Goal: Communication & Community: Ask a question

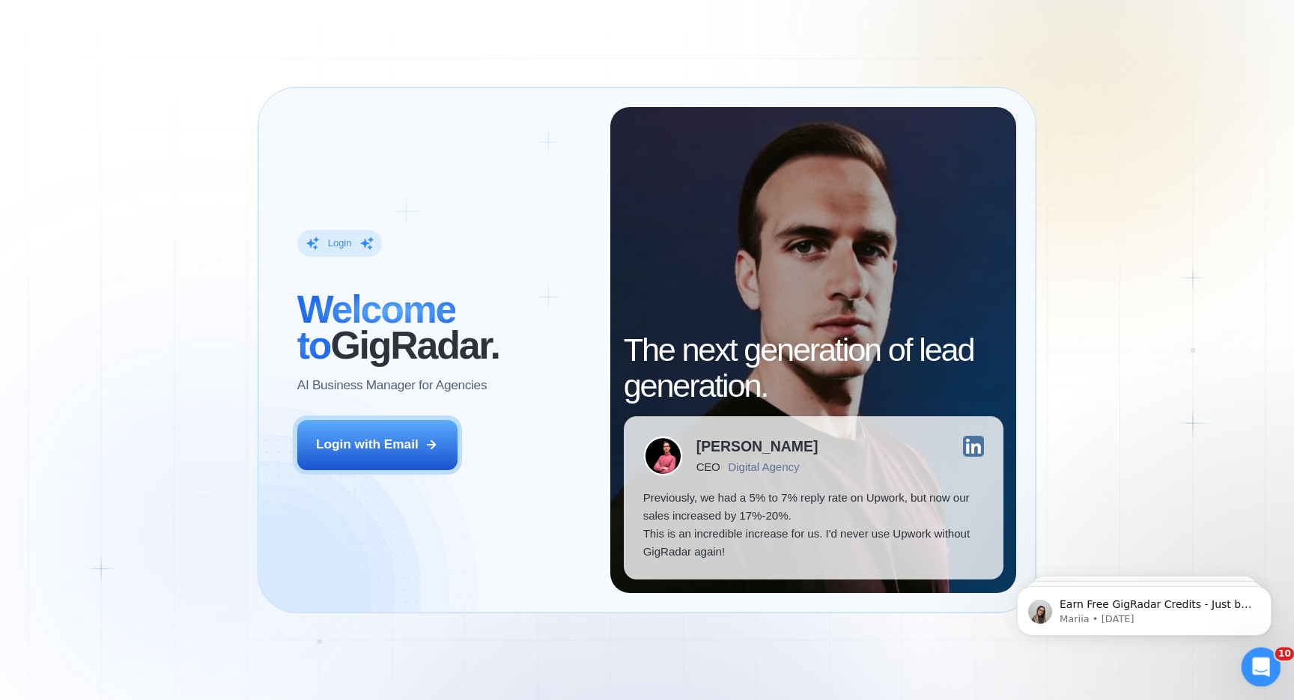
click at [1262, 672] on icon "Open Intercom Messenger" at bounding box center [1259, 665] width 25 height 25
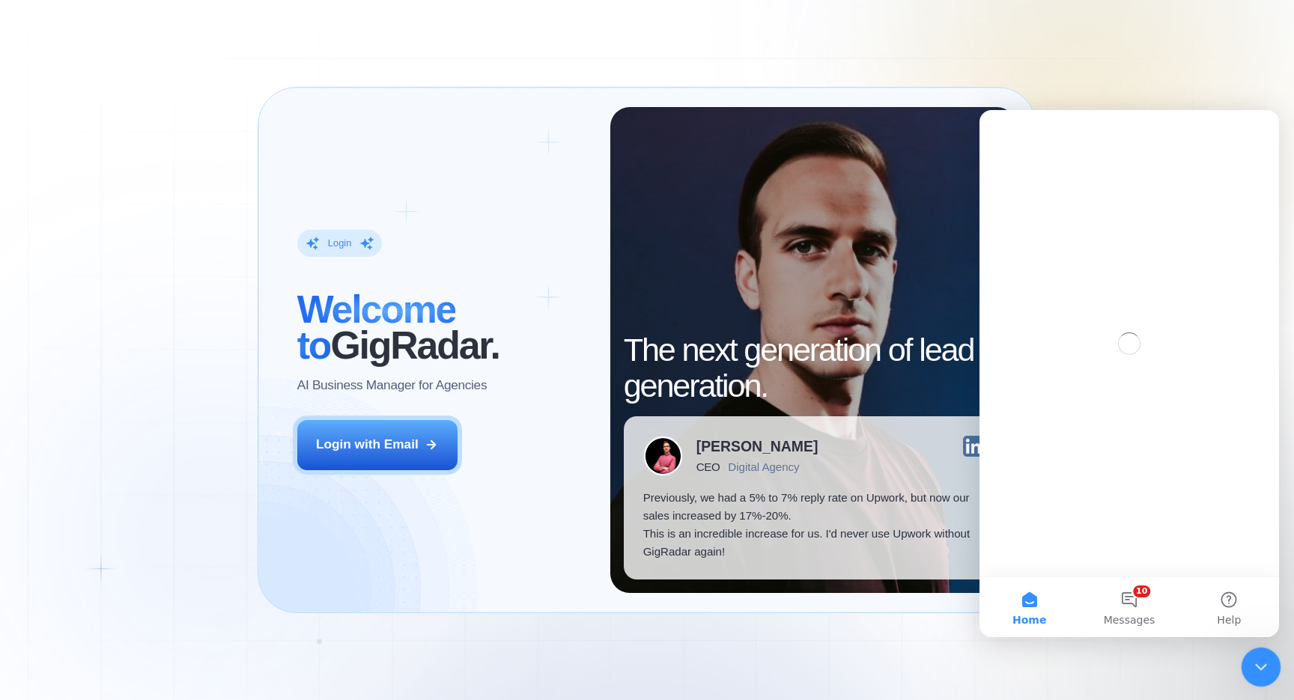
click at [1261, 671] on icon "Close Intercom Messenger" at bounding box center [1259, 665] width 18 height 18
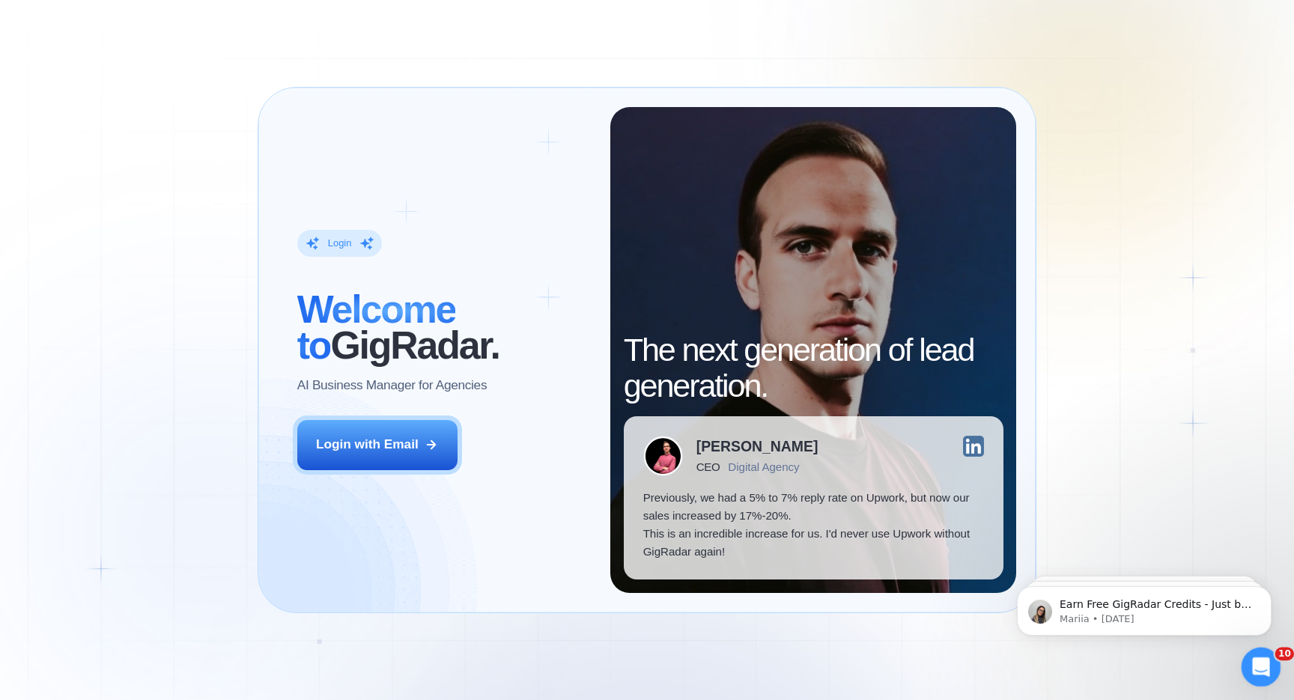
click at [1249, 656] on div "Open Intercom Messenger" at bounding box center [1258, 664] width 49 height 49
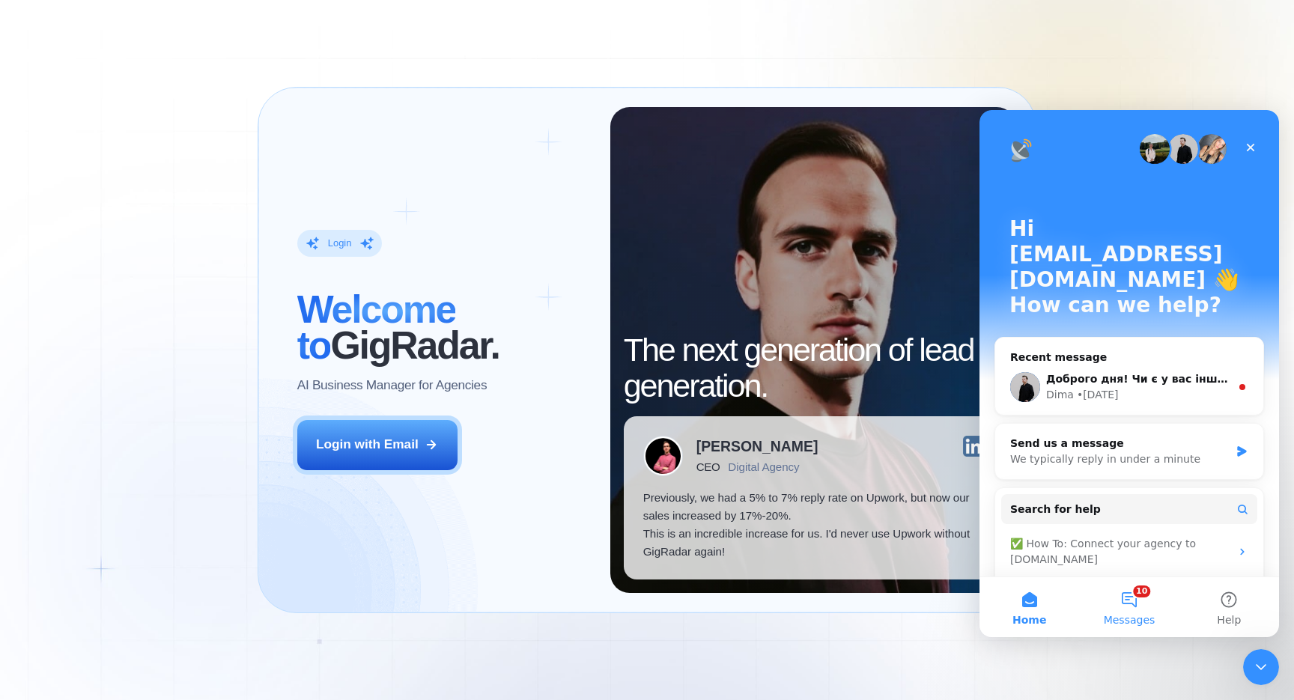
click at [1130, 610] on button "10 Messages" at bounding box center [1129, 607] width 100 height 60
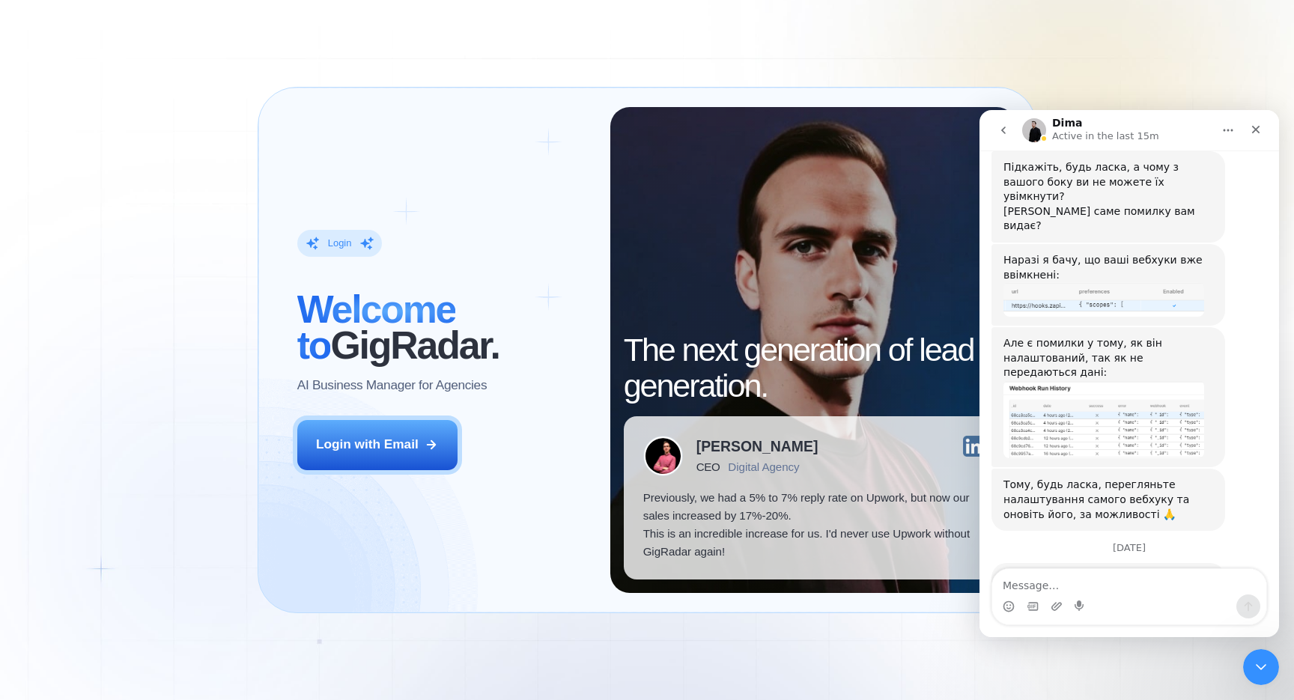
scroll to position [369, 0]
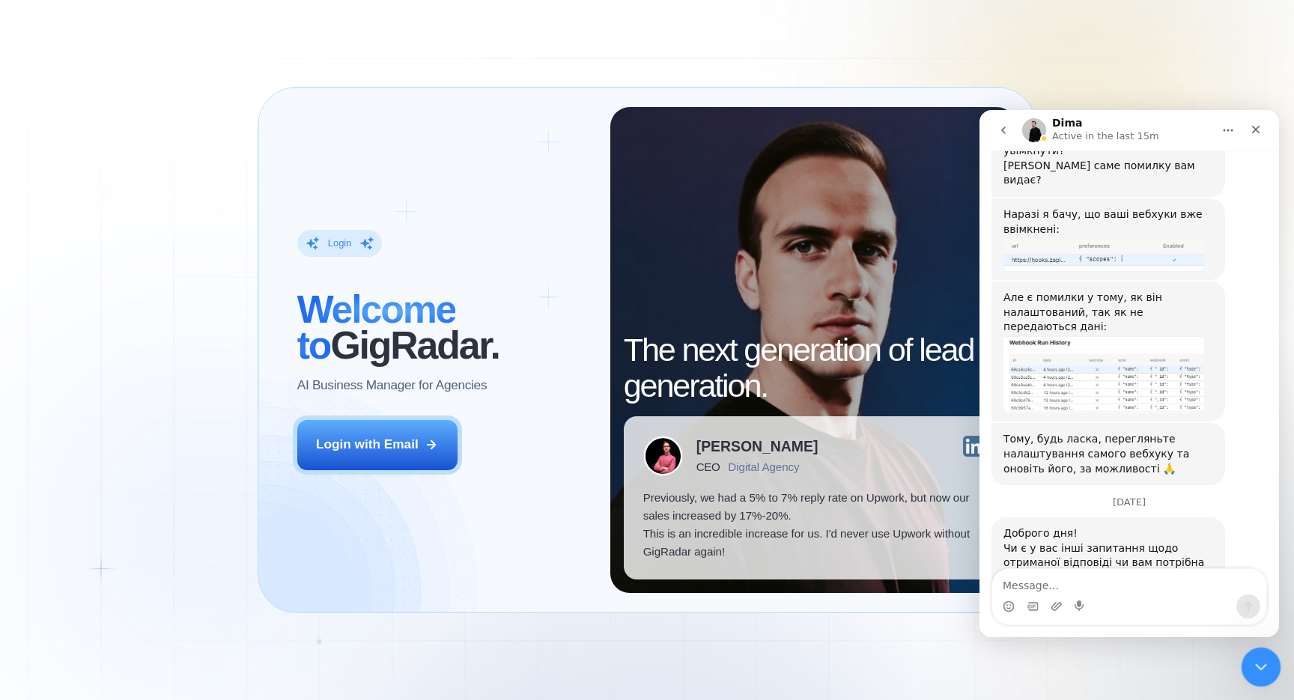
click at [1262, 662] on icon "Close Intercom Messenger" at bounding box center [1259, 665] width 18 height 18
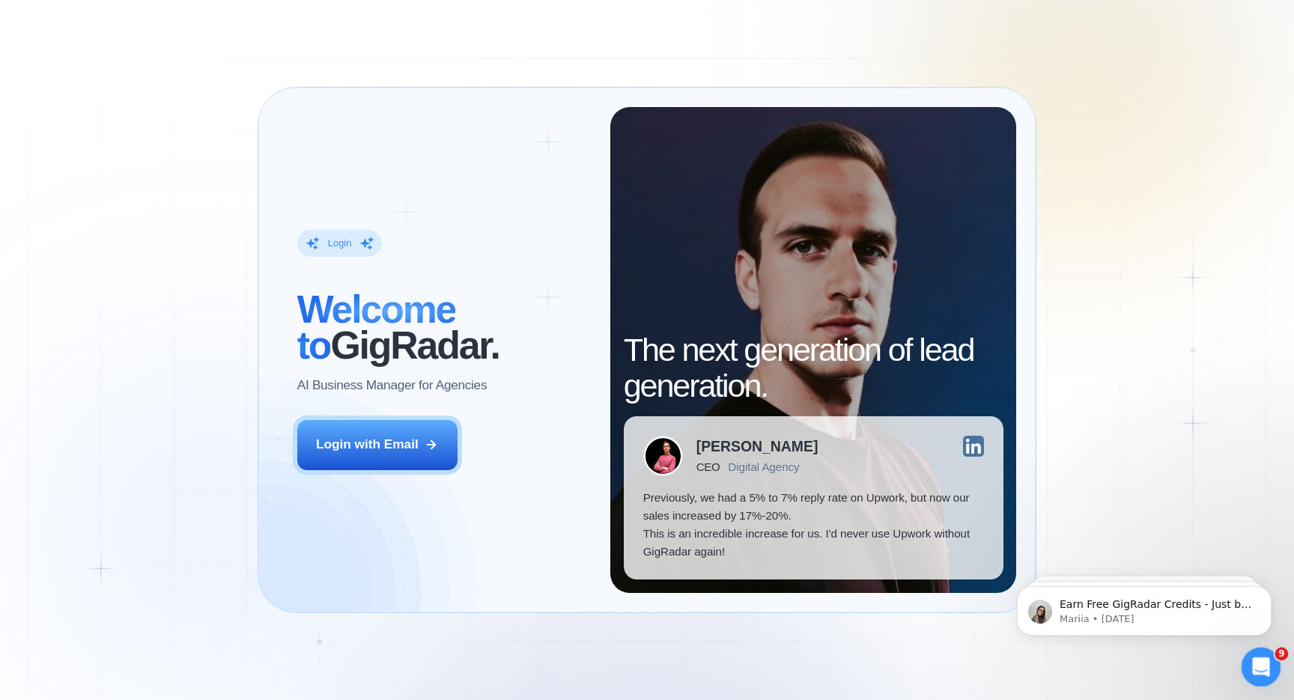
scroll to position [0, 0]
click at [1261, 663] on icon "Open Intercom Messenger" at bounding box center [1259, 665] width 25 height 25
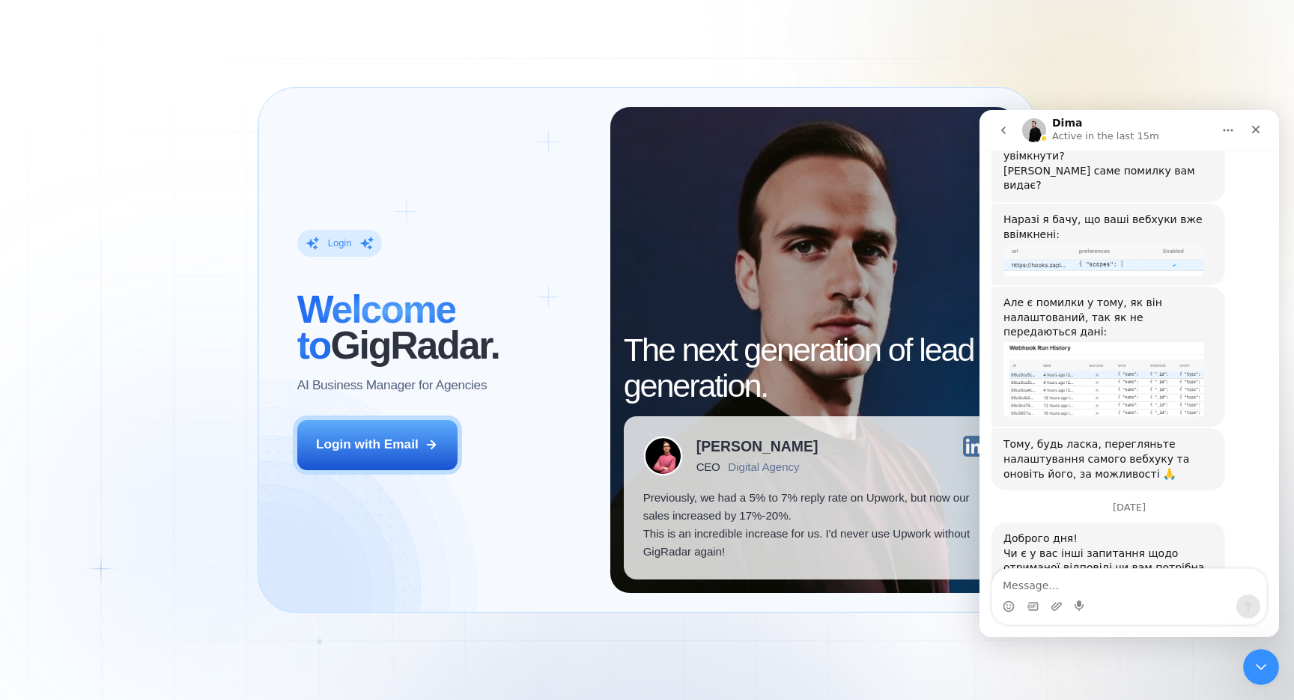
scroll to position [369, 0]
click at [1129, 46] on div "Login ‍ Welcome to GigRadar. AI Business Manager for Agencies Login with Email …" at bounding box center [647, 350] width 1294 height 700
click at [1255, 674] on div "Close Intercom Messenger" at bounding box center [1259, 665] width 36 height 36
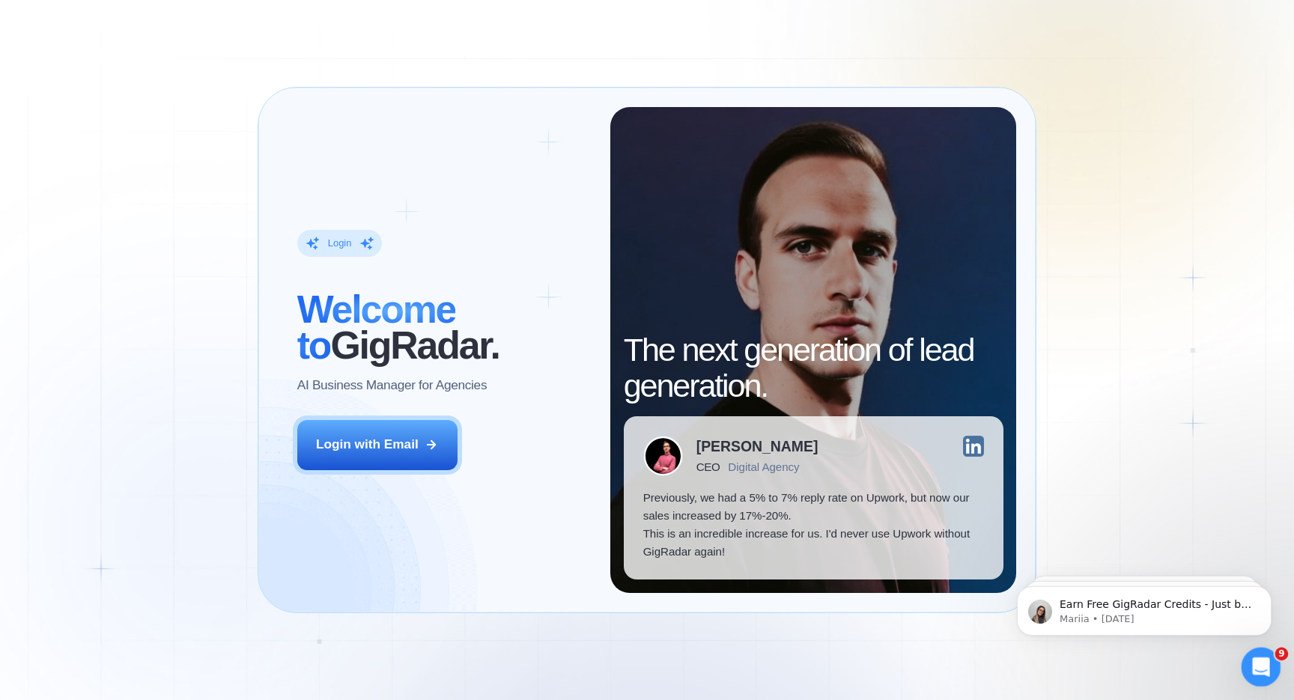
scroll to position [0, 0]
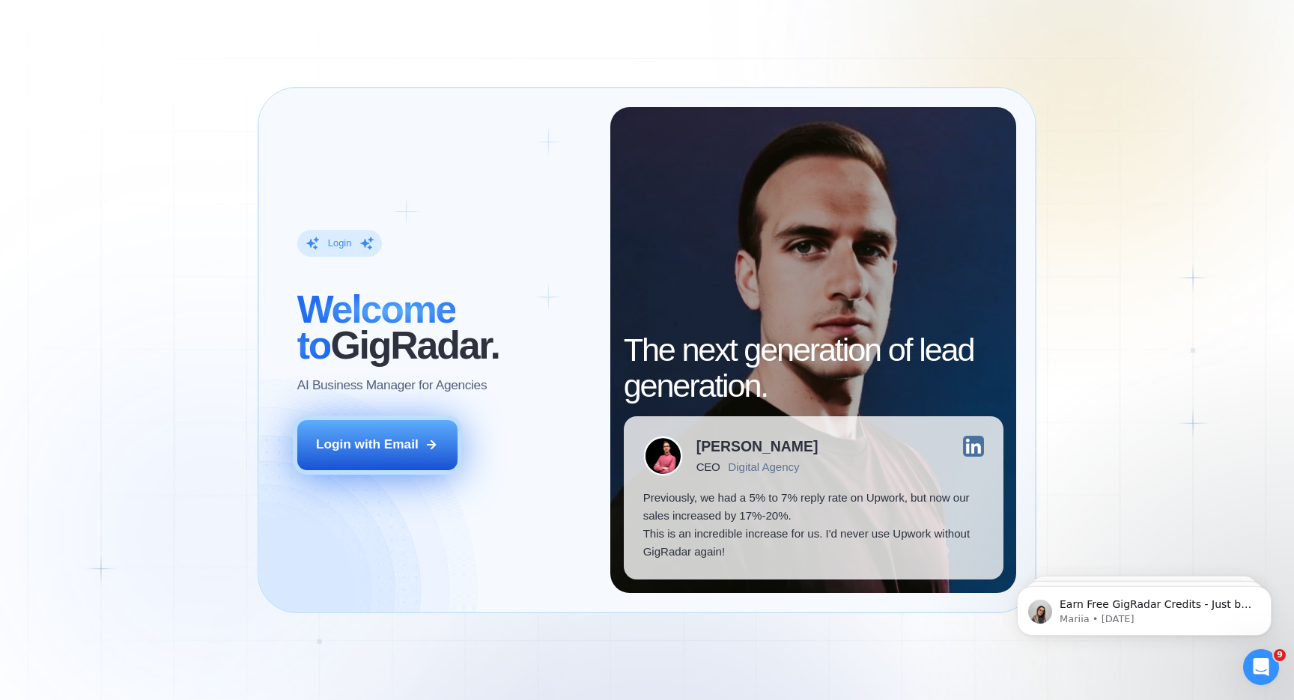
click at [383, 433] on button "Login with Email" at bounding box center [377, 445] width 160 height 50
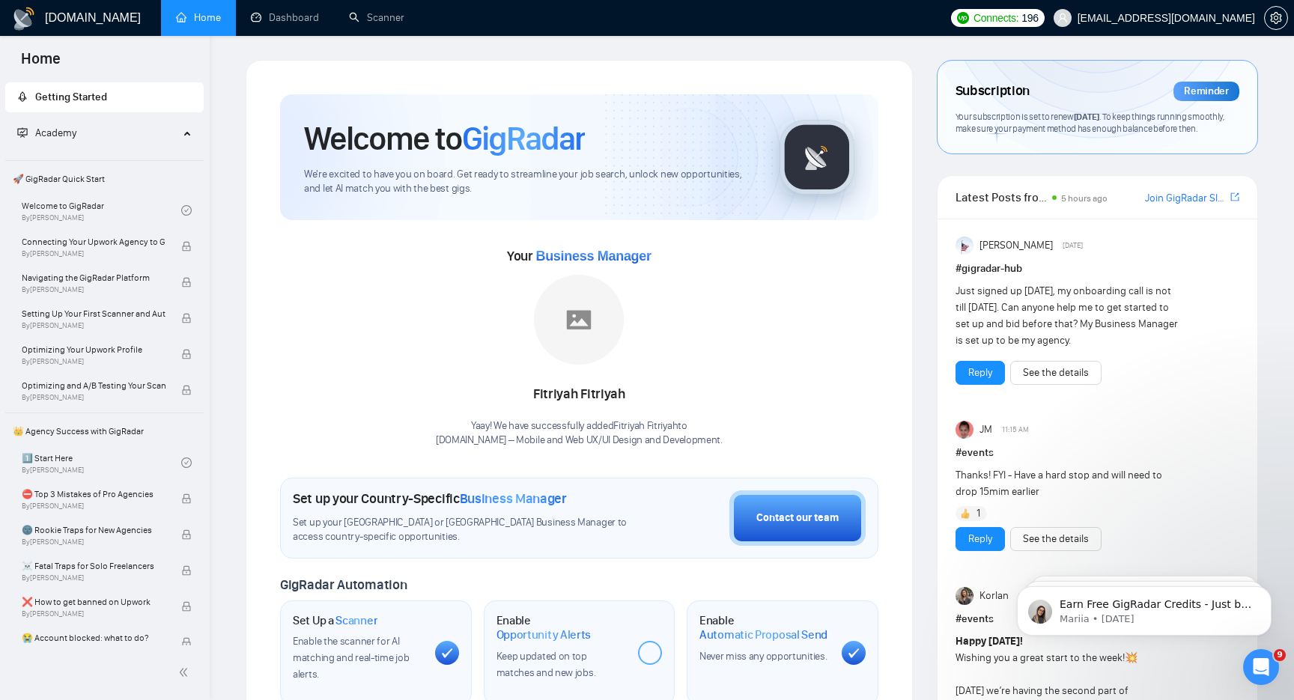
click at [1191, 118] on span "Your subscription is set to renew [DATE] . To keep things running smoothly, mak…" at bounding box center [1091, 123] width 270 height 24
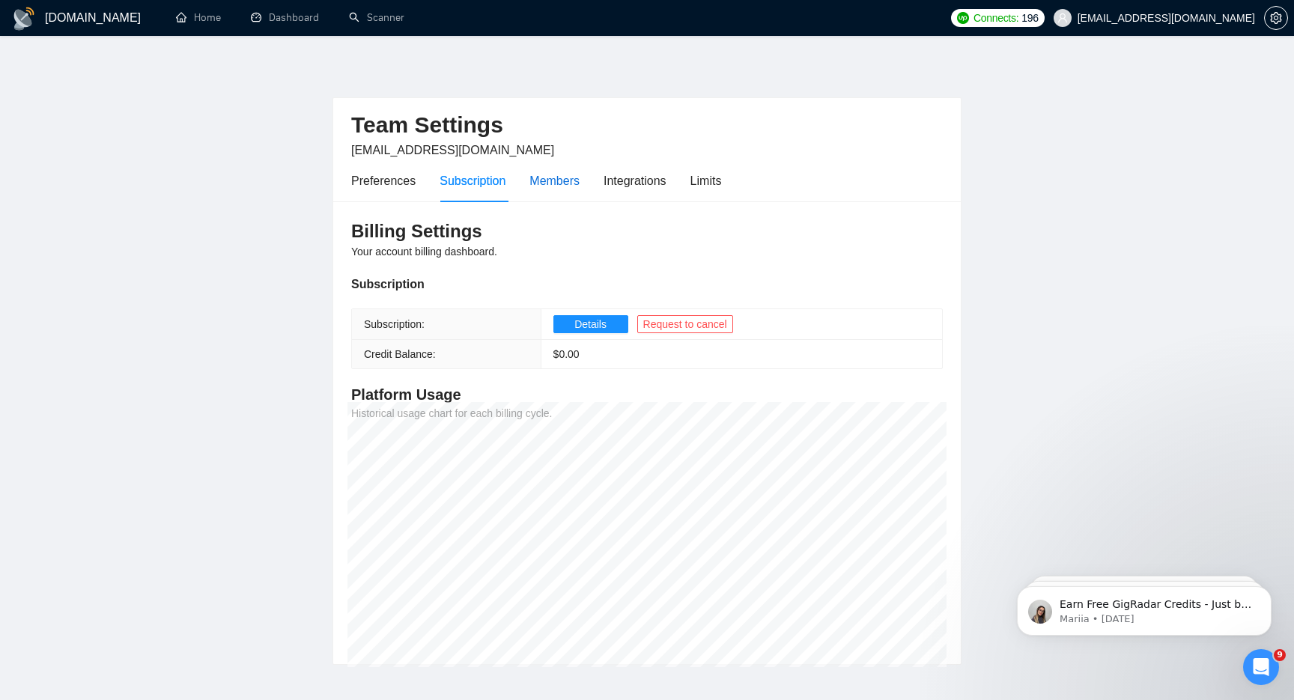
click at [562, 186] on div "Members" at bounding box center [554, 180] width 50 height 19
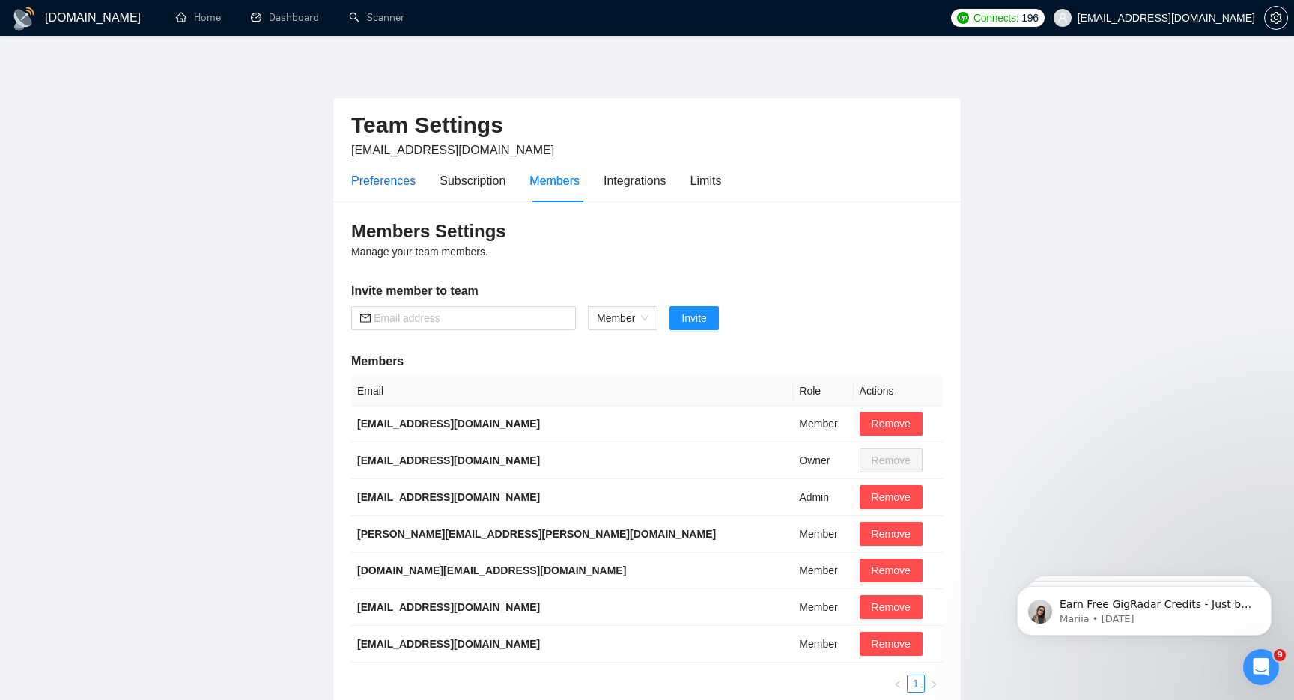
click at [380, 179] on div "Preferences" at bounding box center [383, 180] width 64 height 19
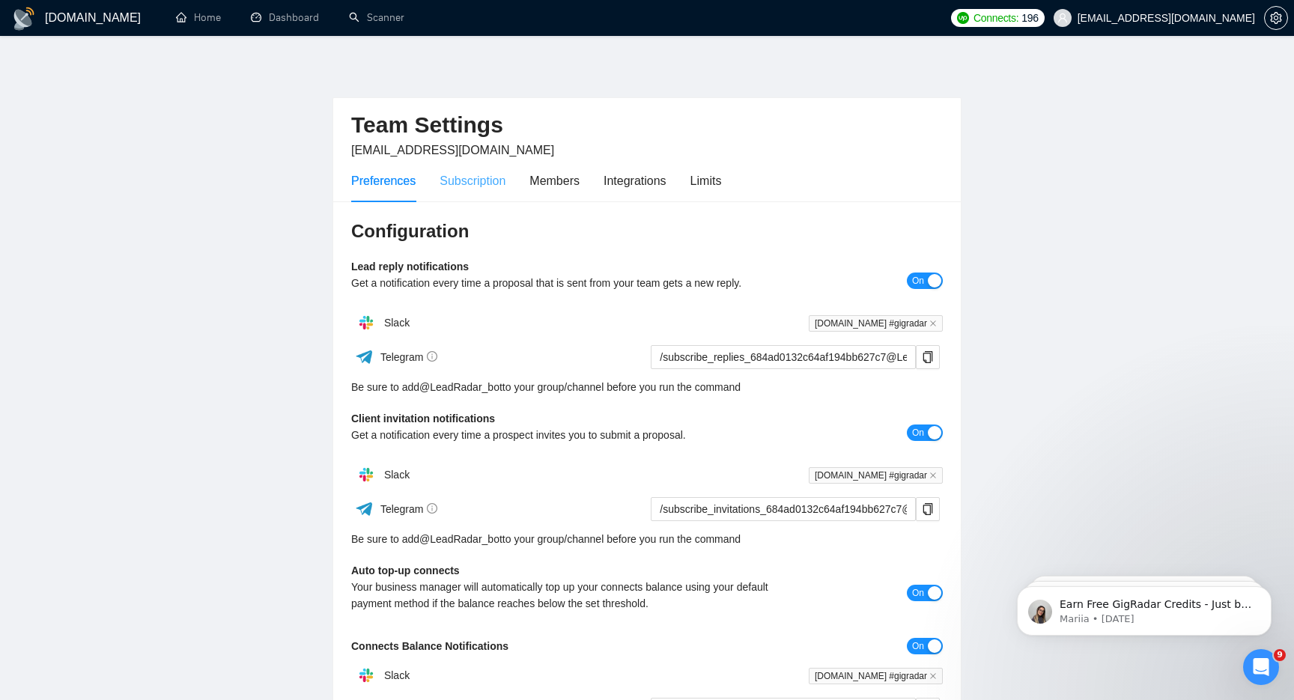
click at [445, 170] on div "Subscription" at bounding box center [473, 181] width 66 height 43
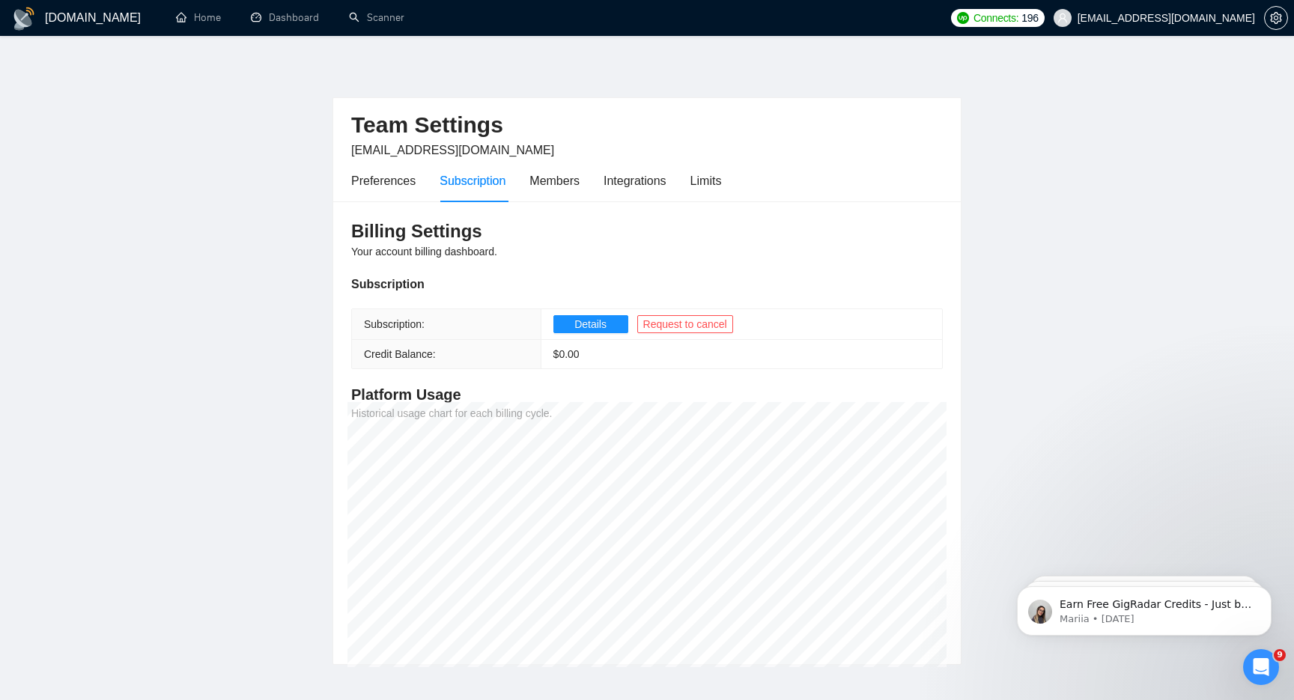
click at [433, 238] on h3 "Billing Settings" at bounding box center [647, 231] width 592 height 24
click at [476, 328] on th "Subscription:" at bounding box center [446, 324] width 189 height 31
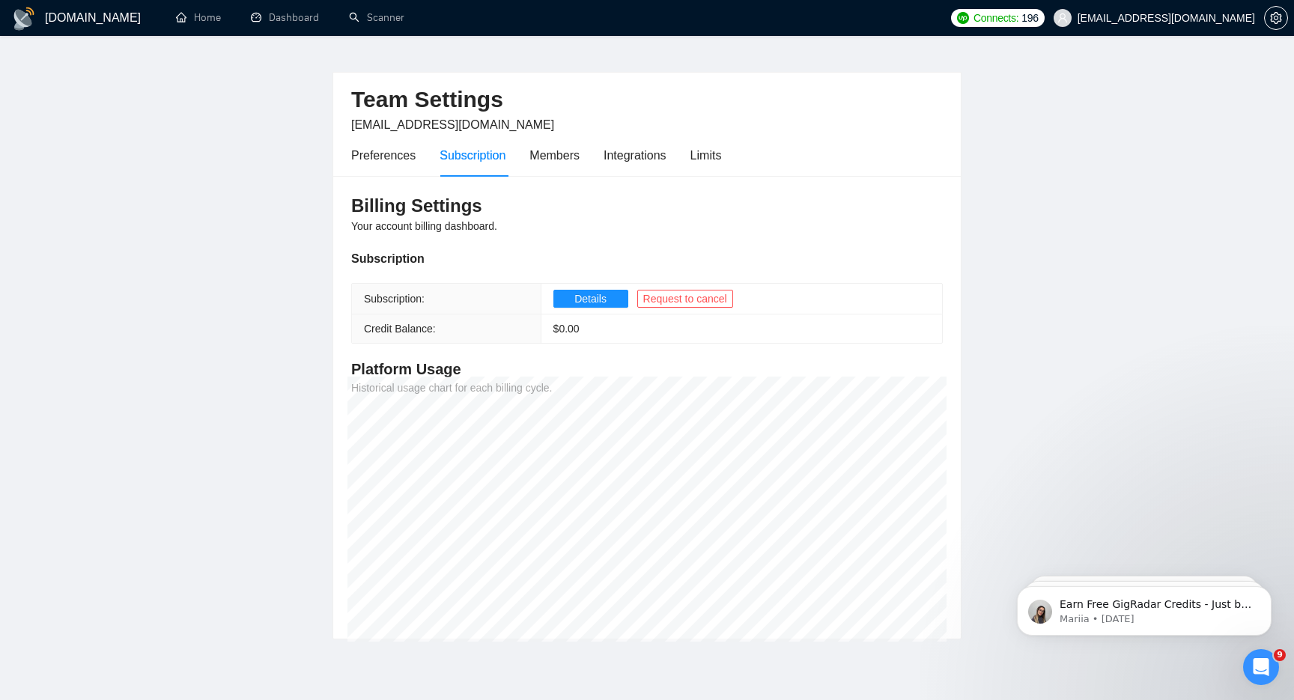
scroll to position [28, 0]
click at [419, 189] on div "Billing Settings Your account billing dashboard. Subscription Subscription: Det…" at bounding box center [647, 406] width 628 height 464
click at [601, 297] on span "Details" at bounding box center [590, 296] width 32 height 16
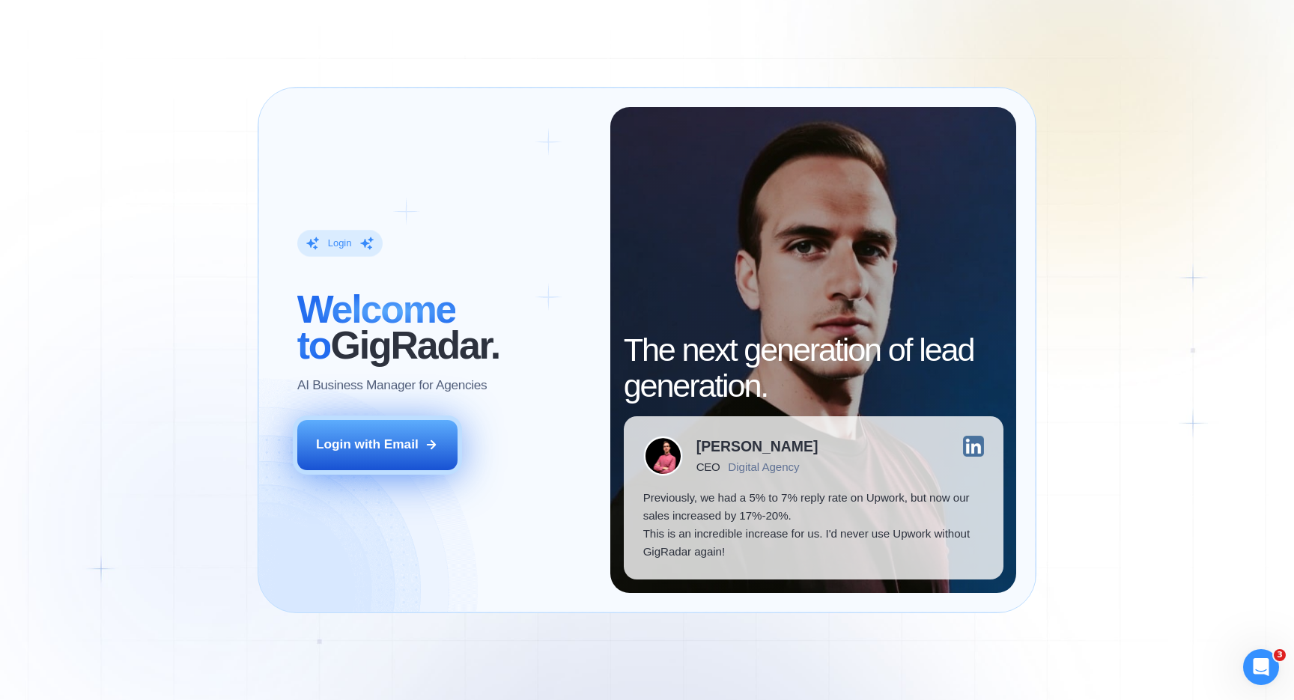
click at [403, 450] on div "Login with Email" at bounding box center [367, 445] width 103 height 18
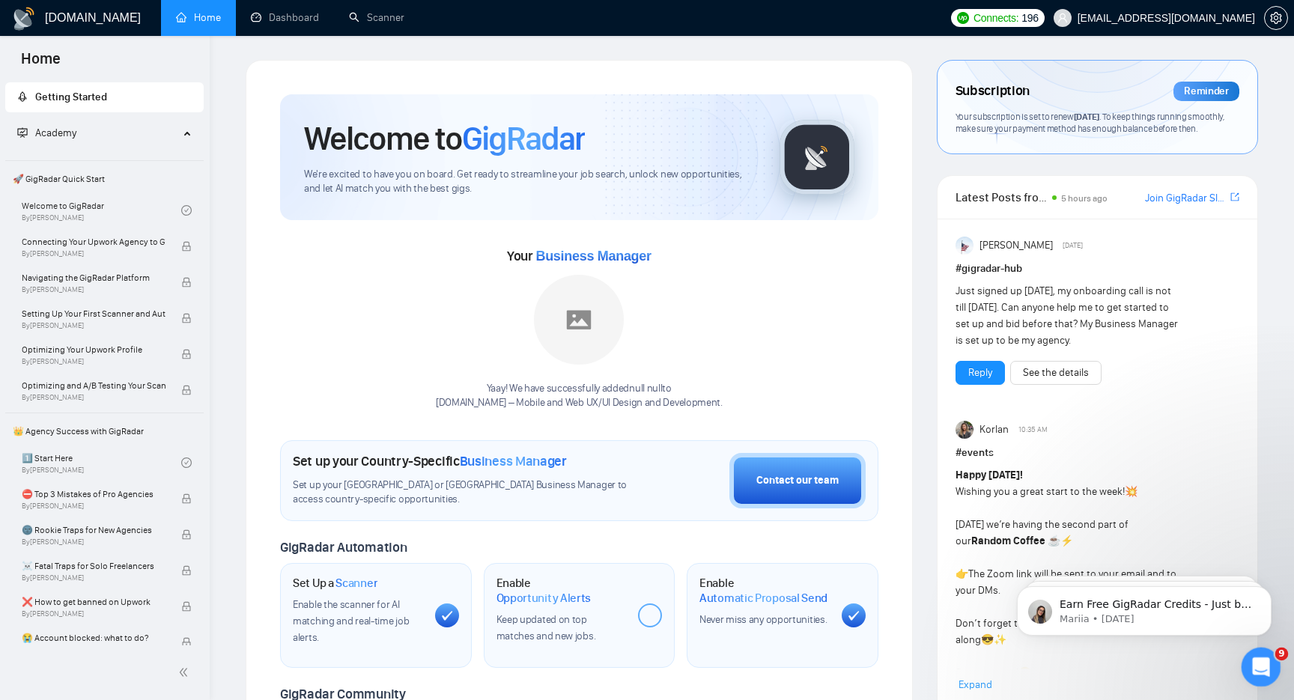
click at [1264, 668] on icon "Open Intercom Messenger" at bounding box center [1259, 665] width 25 height 25
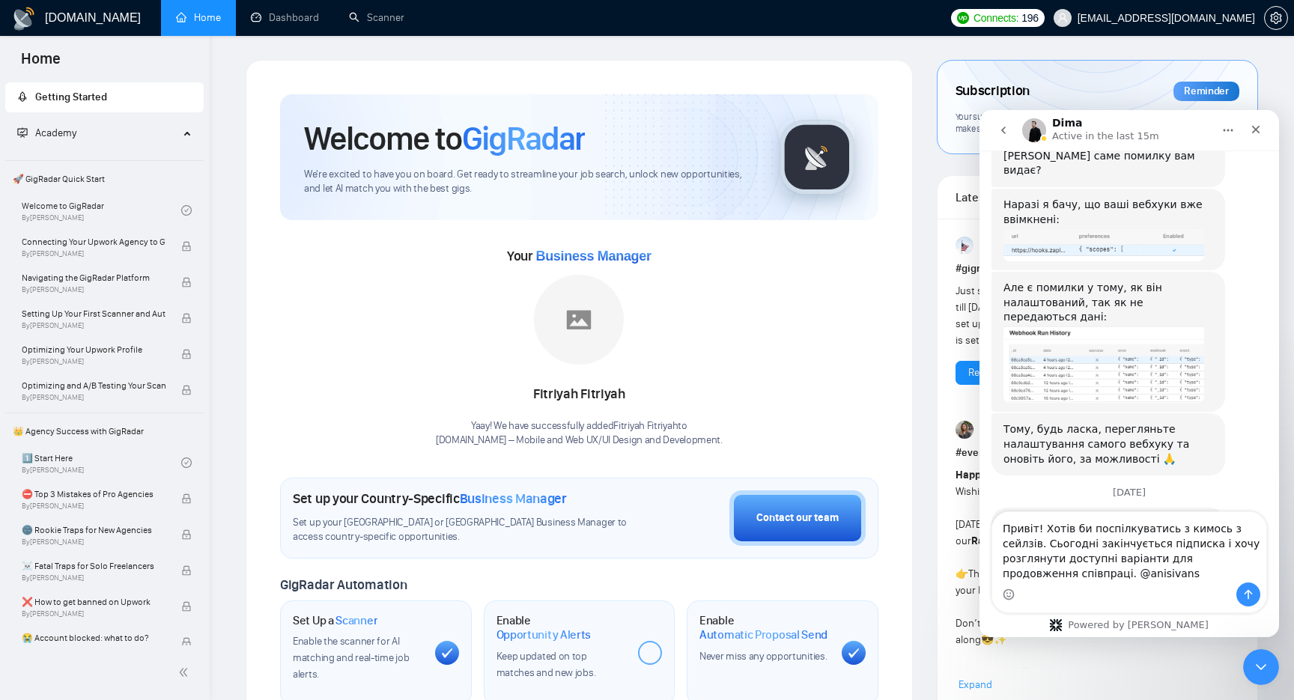
scroll to position [426, 0]
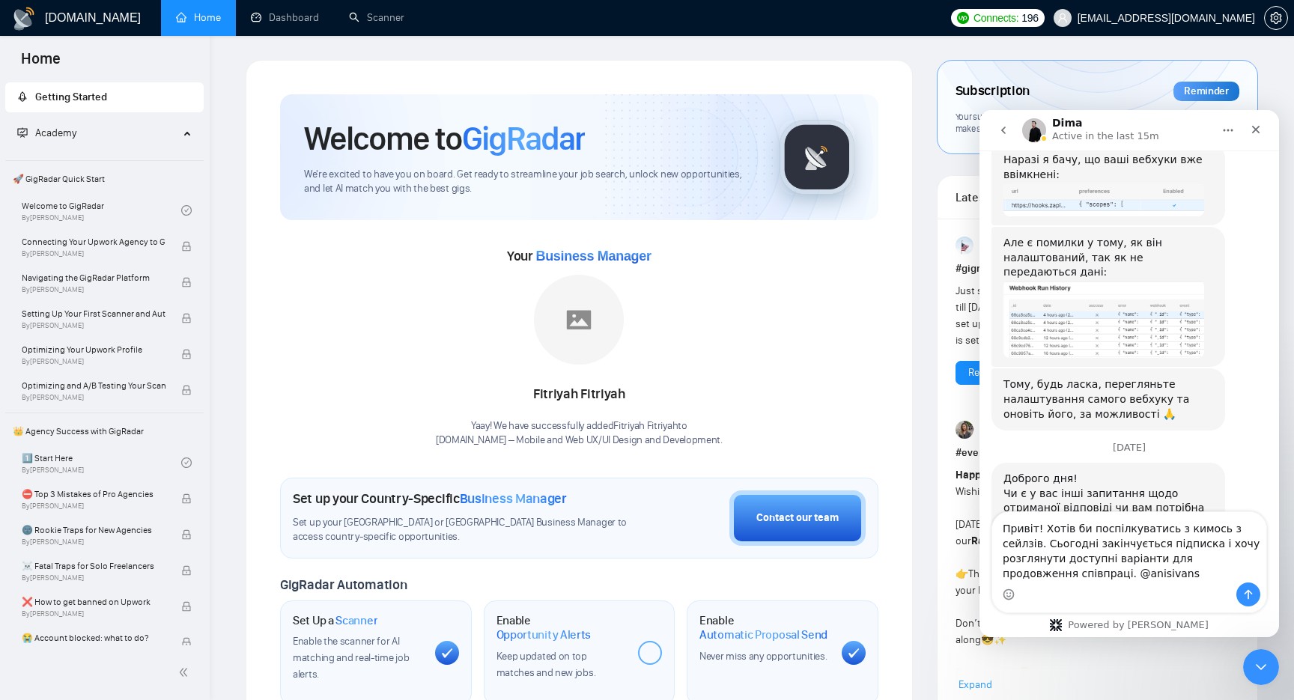
click at [1006, 527] on textarea "Привіт! Хотів би поспілкуватись з кимось з сейлзів. Сьогодні закінчується підпи…" at bounding box center [1129, 547] width 274 height 70
click at [1181, 529] on textarea "Привіт! Хотів би поспілкуватись з кимось з сейлзів. Сьогодні закінчується підпи…" at bounding box center [1129, 547] width 274 height 70
type textarea "Привіт! Хотів би поспілкуватись з кимось з сейлзів. Сьогодні закінчується підпи…"
click at [1251, 586] on button "Send a message…" at bounding box center [1248, 595] width 24 height 24
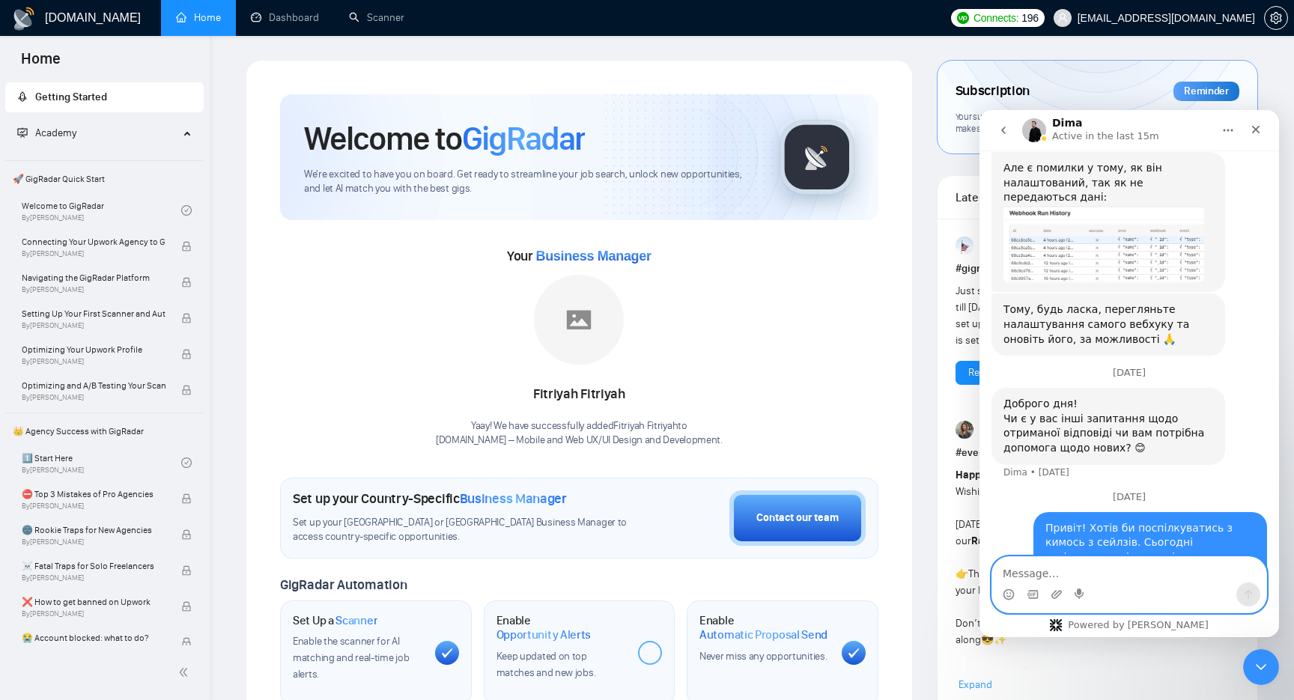
scroll to position [505, 0]
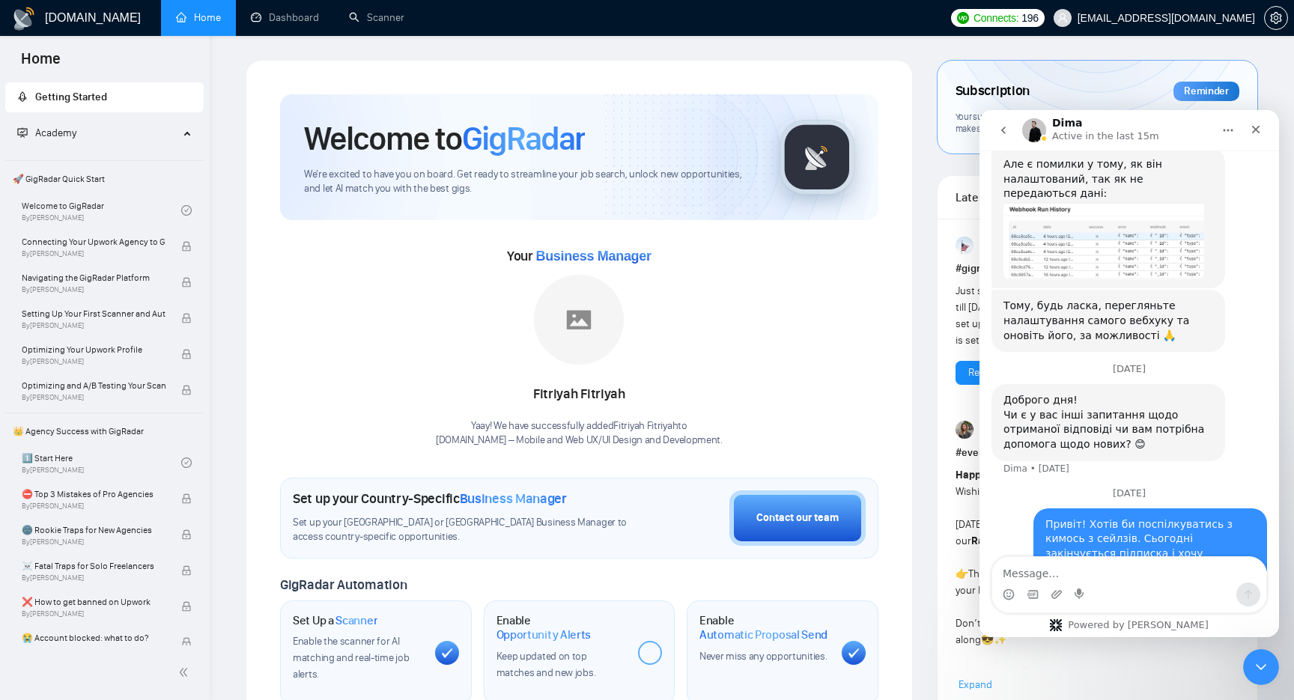
click at [1173, 517] on div "Привіт! Хотів би поспілкуватись з кимось з сейлзів. Сьогодні закінчується підпи…" at bounding box center [1150, 553] width 210 height 73
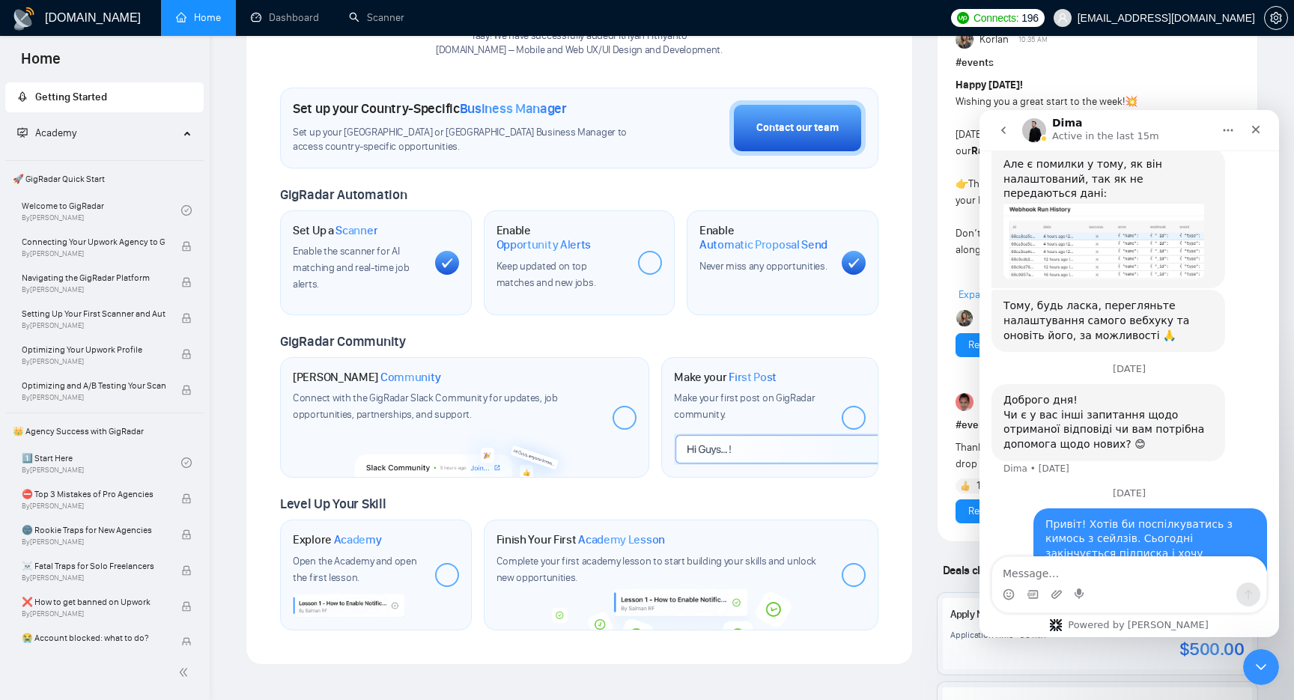
scroll to position [391, 0]
click at [768, 127] on div "Contact our team" at bounding box center [797, 127] width 82 height 16
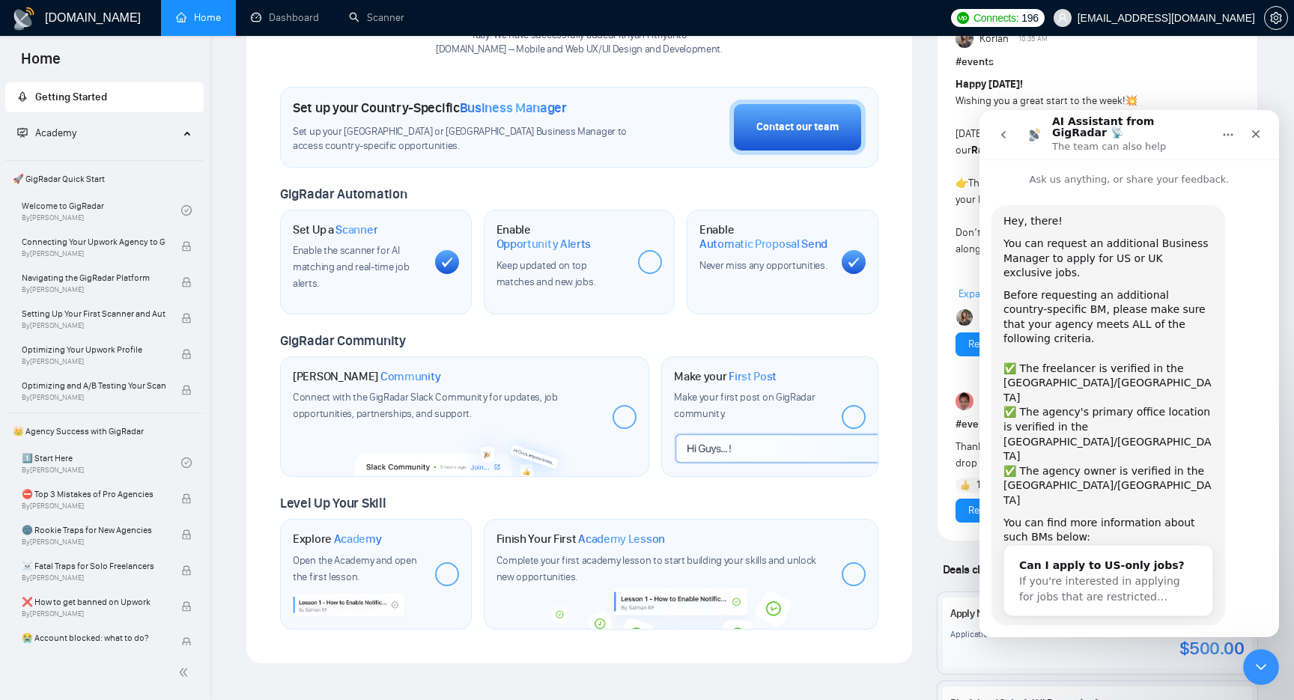
scroll to position [10, 0]
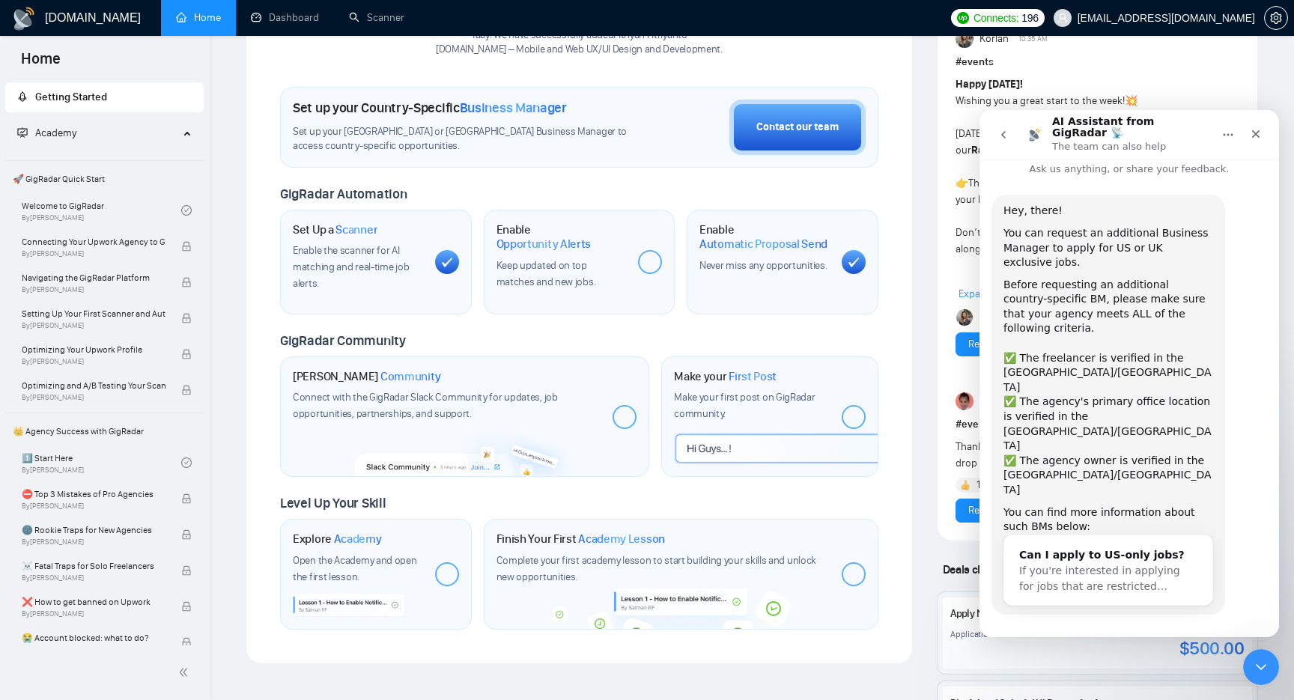
click at [925, 287] on div "Subscription Reminder Your subscription is set to renew today . To keep things …" at bounding box center [1097, 351] width 345 height 1364
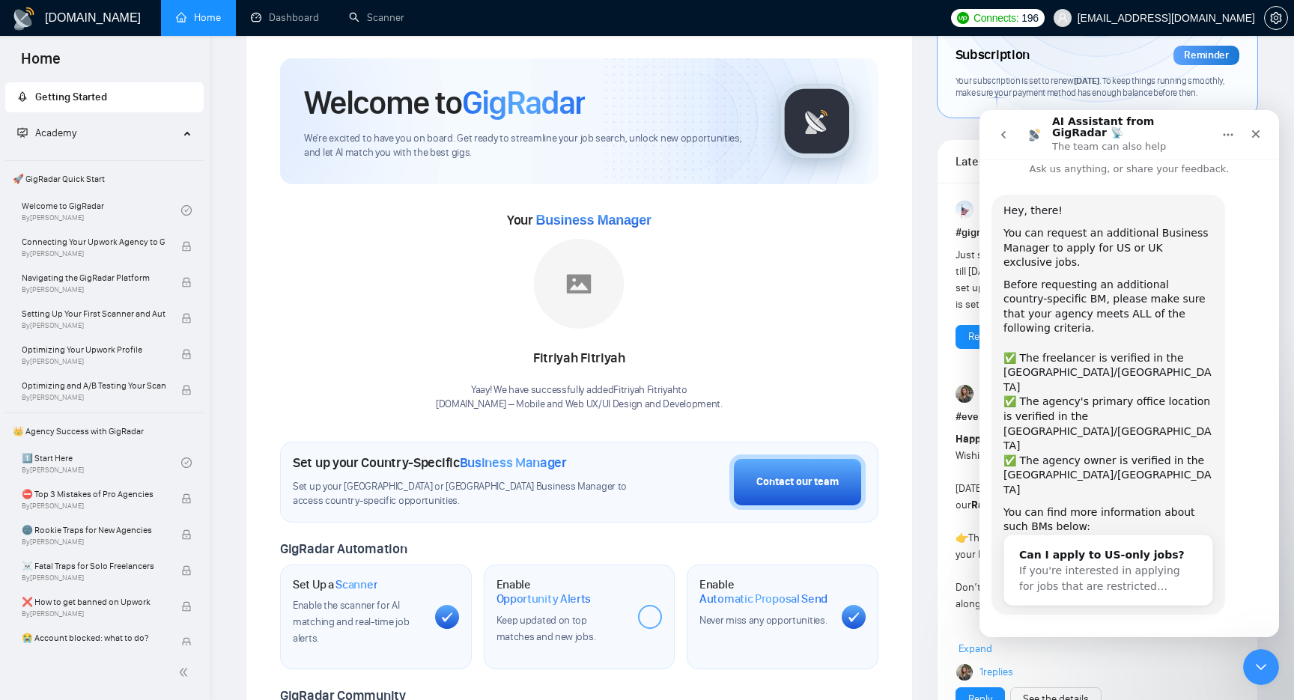
scroll to position [0, 0]
